Goal: Information Seeking & Learning: Learn about a topic

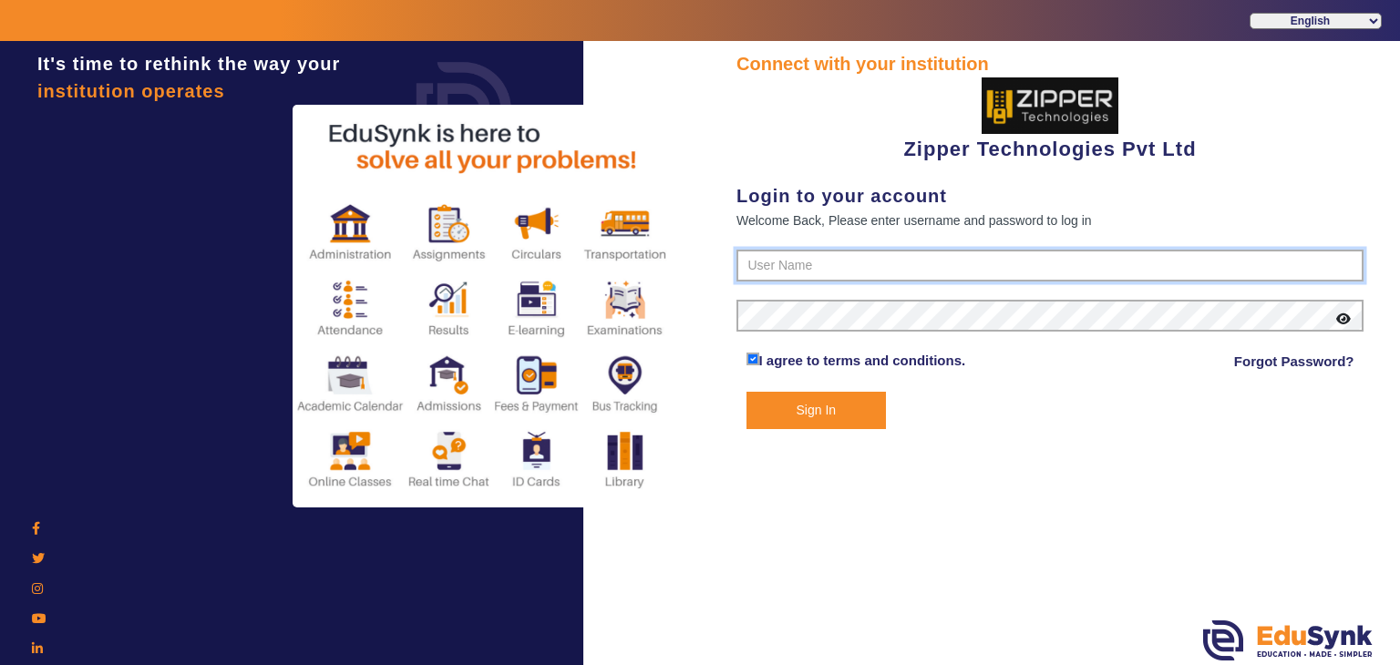
type input "1008790000"
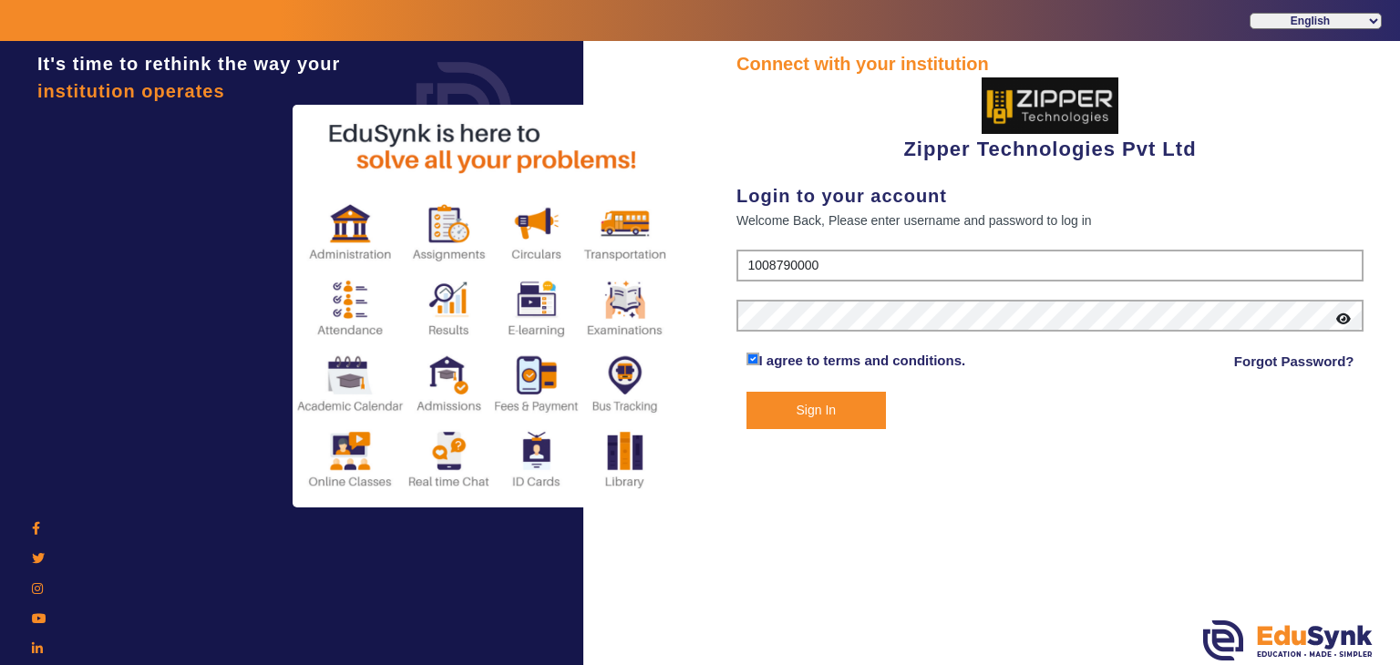
click at [798, 402] on button "Sign In" at bounding box center [816, 410] width 140 height 37
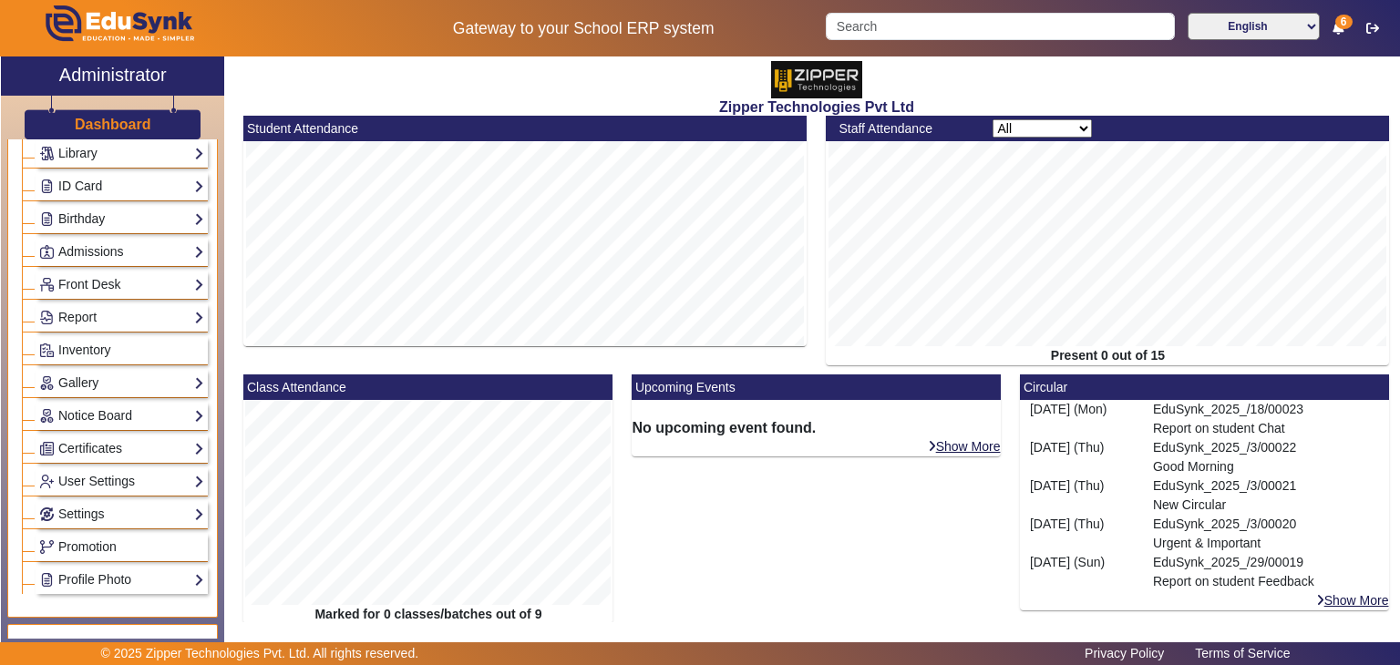
scroll to position [209, 0]
click at [88, 398] on div "Notice Board List Add" at bounding box center [115, 414] width 186 height 33
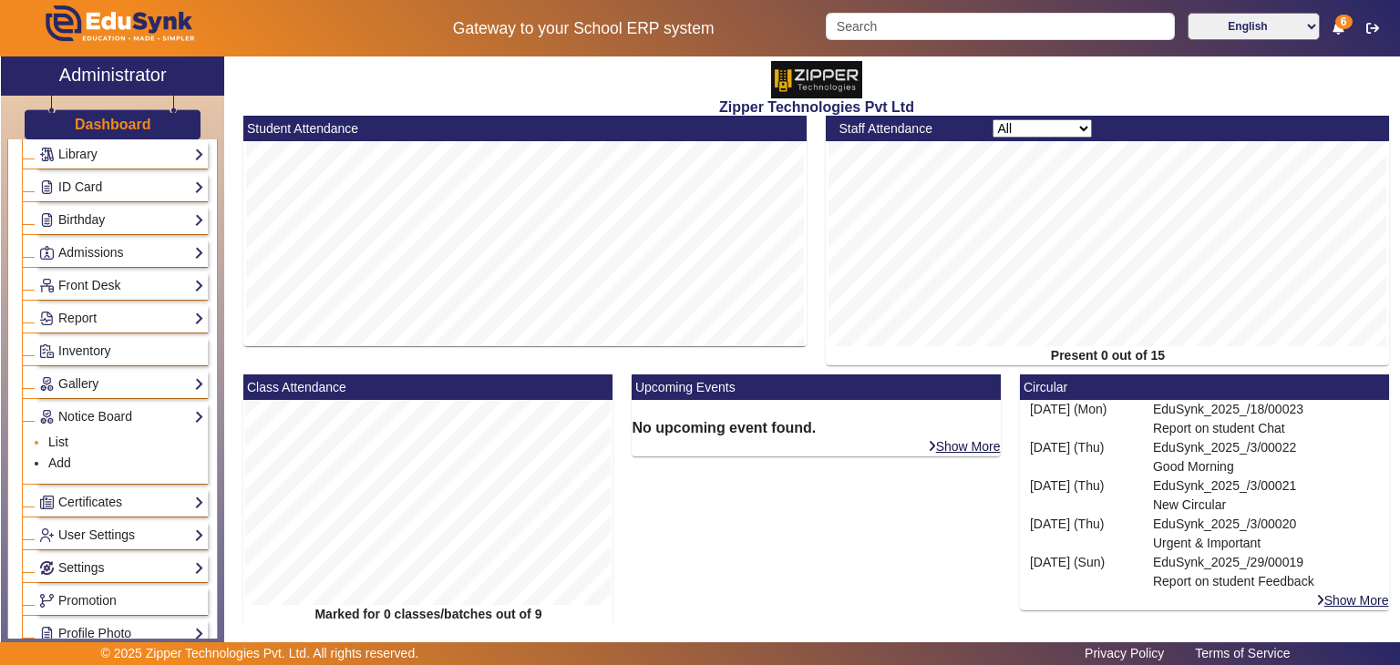
click at [63, 435] on link "List" at bounding box center [58, 442] width 20 height 15
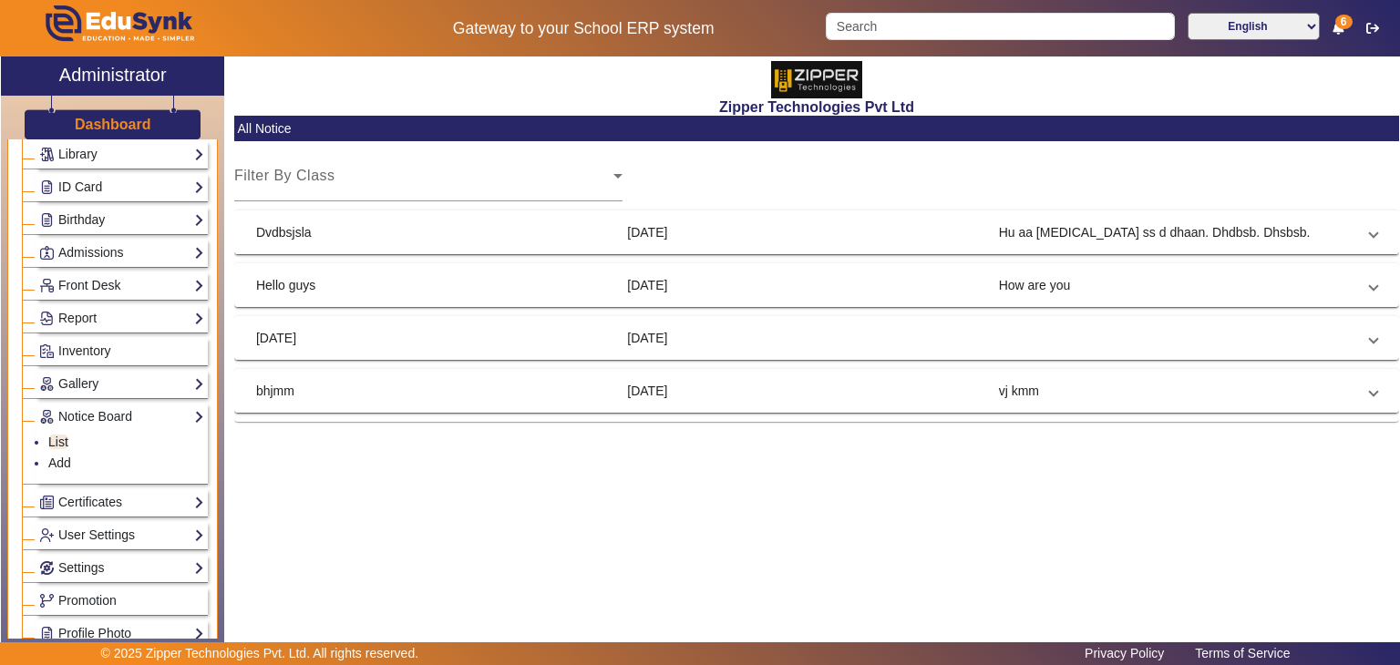
drag, startPoint x: 924, startPoint y: 245, endPoint x: 824, endPoint y: 211, distance: 105.7
click at [824, 211] on mat-card "All Notice Filter By Class Select Class Dvdbsjsla [DATE] Hu aa [MEDICAL_DATA] s…" at bounding box center [816, 269] width 1164 height 306
click at [824, 211] on mat-expansion-panel-header "Dvdbsjsla [DATE] Hu aa [MEDICAL_DATA] ss d dhaan. Dhdbsb. Dhsbsb." at bounding box center [816, 232] width 1164 height 44
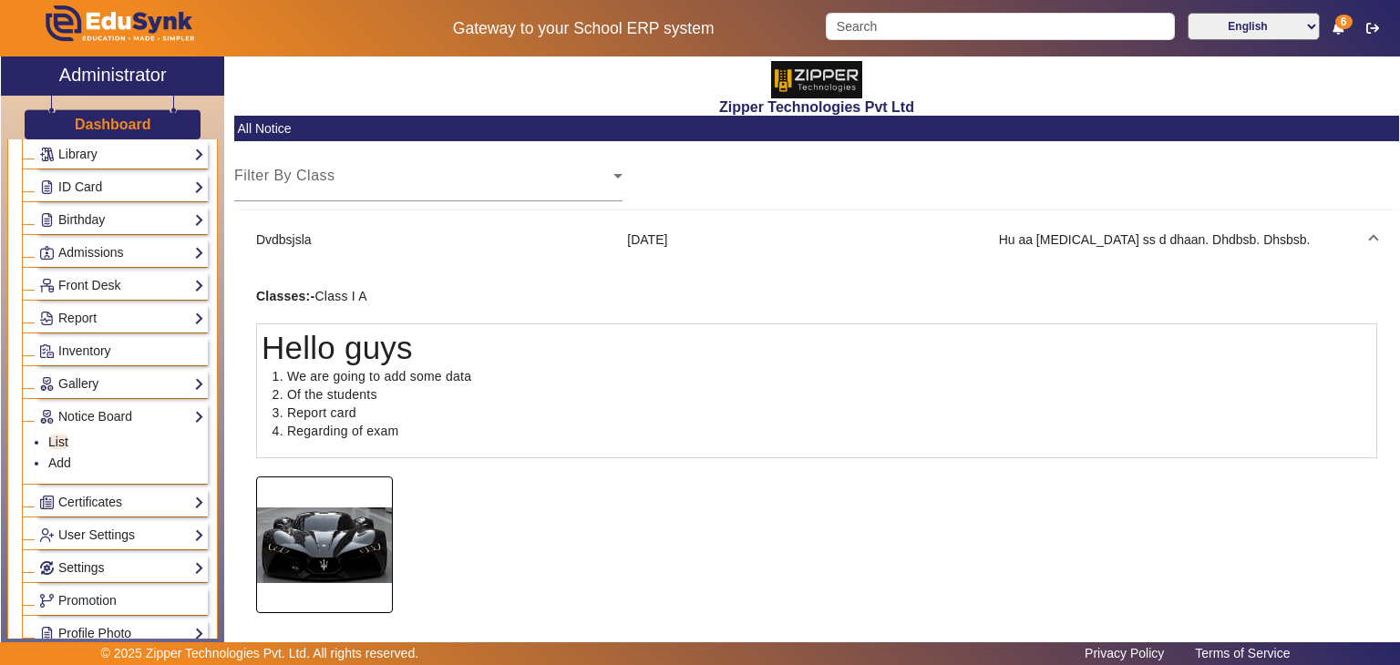
click at [347, 493] on img at bounding box center [324, 545] width 135 height 117
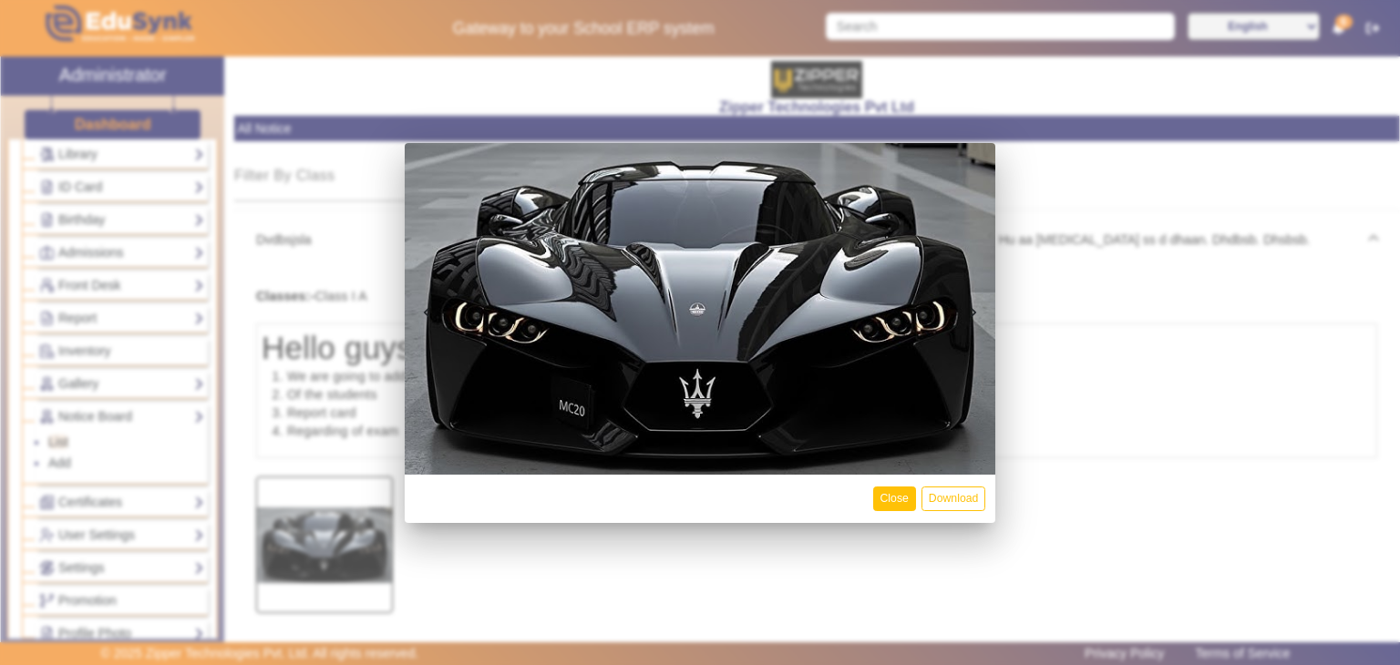
click at [891, 500] on button "Close" at bounding box center [894, 499] width 43 height 25
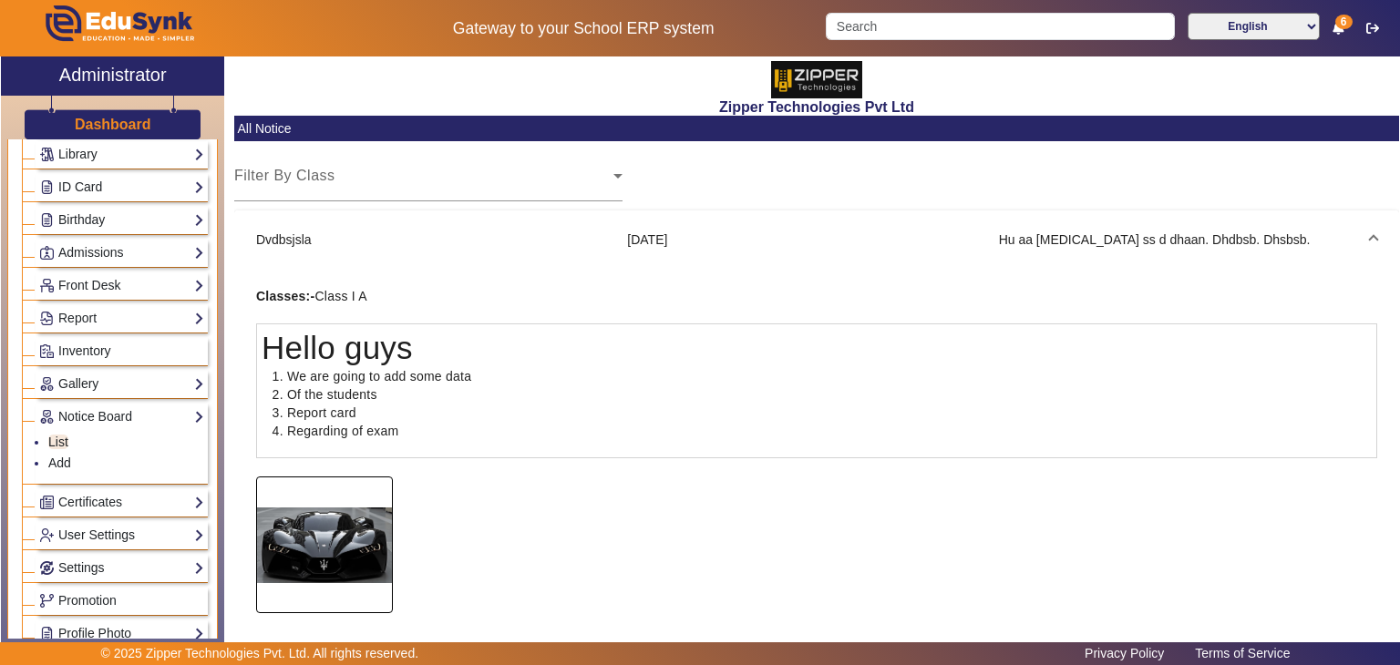
click at [1004, 240] on mat-panel-title "Hu aa [MEDICAL_DATA] ss d dhaan. Dhdbsb. Dhsbsb." at bounding box center [1177, 240] width 356 height 19
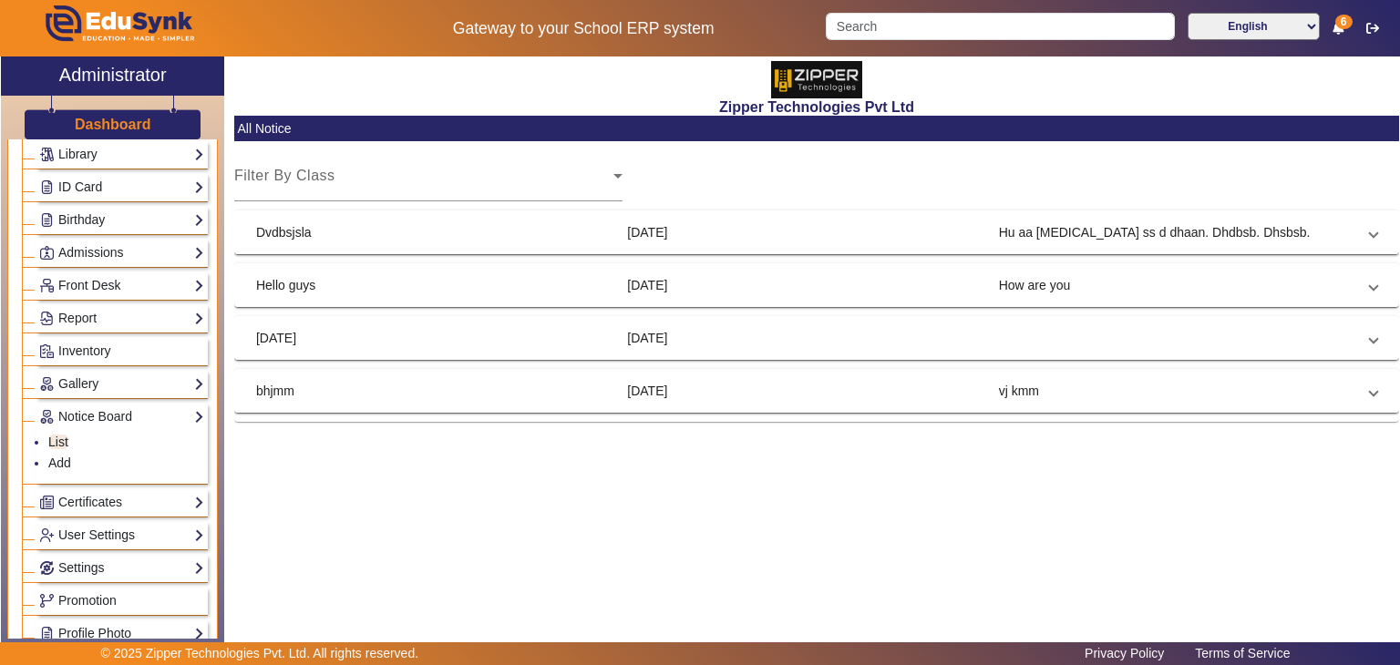
click at [1004, 240] on mat-panel-title "Hu aa [MEDICAL_DATA] ss d dhaan. Dhdbsb. Dhsbsb." at bounding box center [1177, 232] width 356 height 19
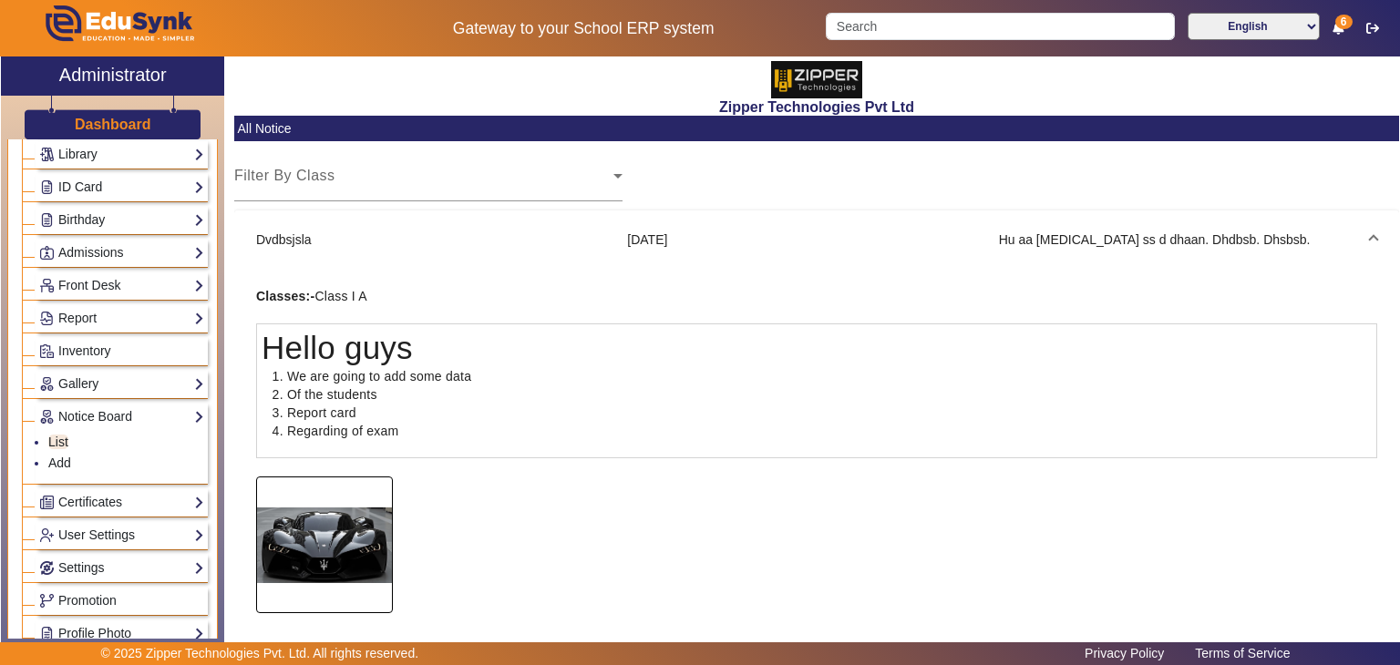
click at [1004, 240] on mat-panel-title "Hu aa [MEDICAL_DATA] ss d dhaan. Dhdbsb. Dhsbsb." at bounding box center [1177, 240] width 356 height 19
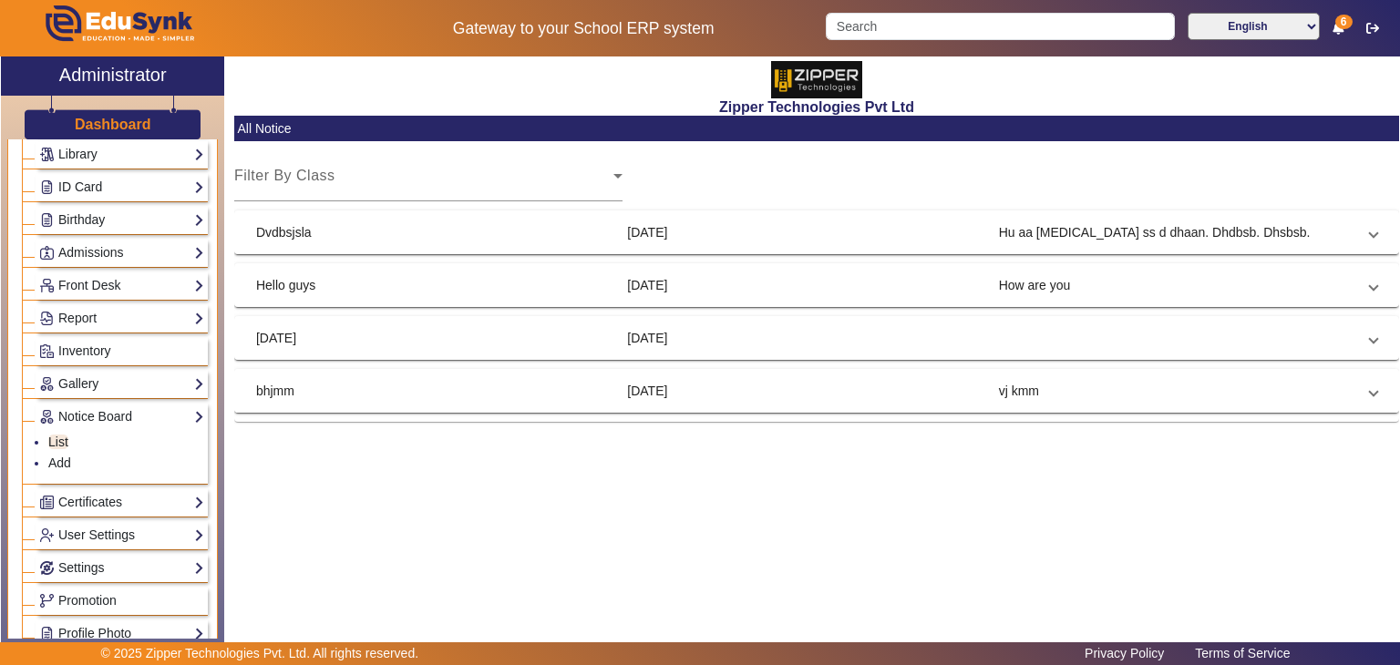
click at [1046, 374] on mat-expansion-panel-header "bhjmm [DATE] vj kmm" at bounding box center [816, 391] width 1164 height 44
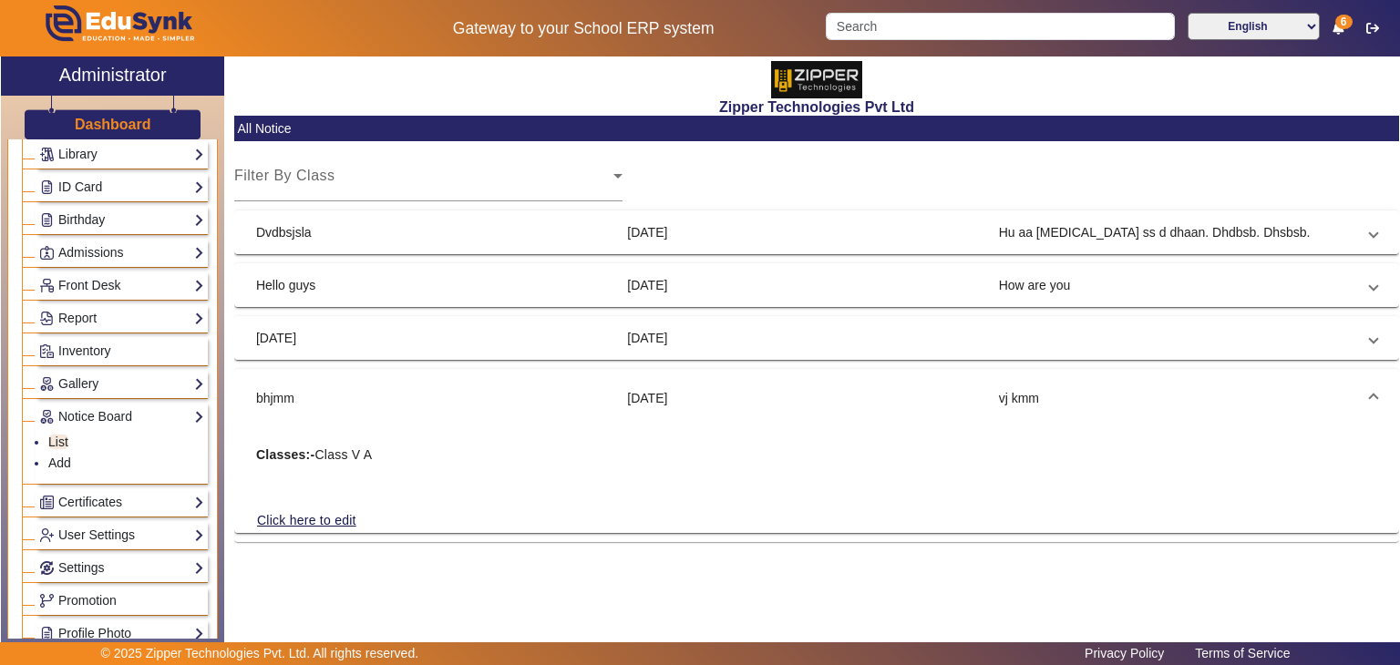
click at [334, 354] on mat-expansion-panel-header "[DATE] [DATE]" at bounding box center [816, 338] width 1164 height 44
